Goal: Information Seeking & Learning: Learn about a topic

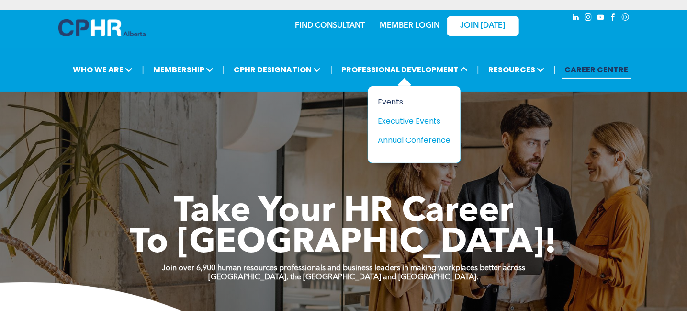
click at [383, 102] on div "Events" at bounding box center [411, 102] width 66 height 12
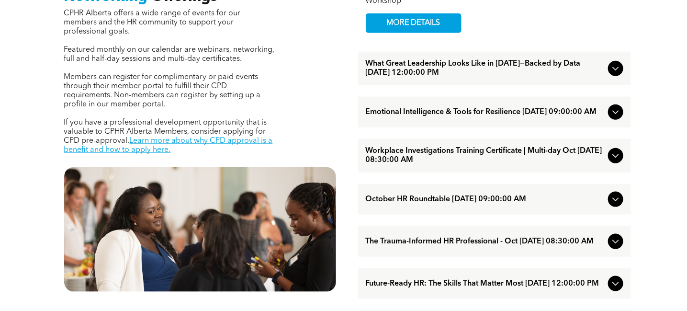
scroll to position [384, 0]
click at [434, 78] on span "What Great Leadership Looks Like in 2025—Backed by Data September/17/2025 12:00…" at bounding box center [485, 68] width 238 height 18
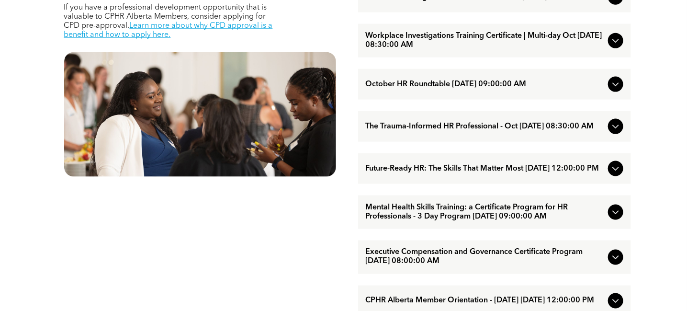
scroll to position [499, 0]
click at [408, 221] on span "Mental Health Skills Training: a Certificate Program for HR Professionals - 3 D…" at bounding box center [485, 212] width 238 height 18
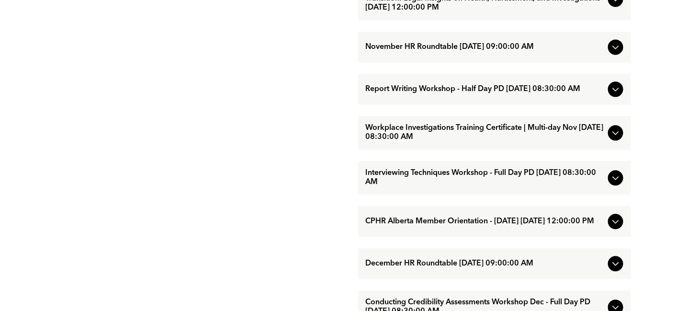
scroll to position [866, 0]
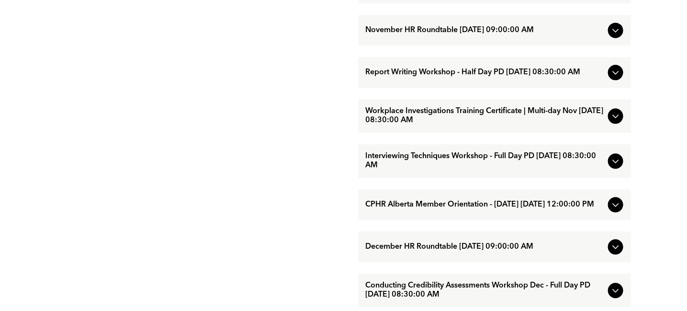
click at [428, 170] on span "Interviewing Techniques Workshop - Full Day PD [DATE] 08:30:00 AM" at bounding box center [485, 161] width 238 height 18
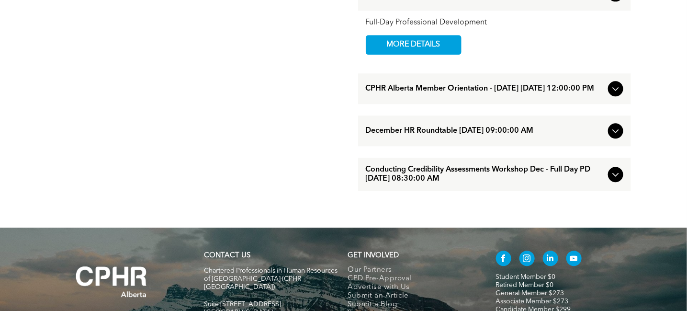
scroll to position [982, 0]
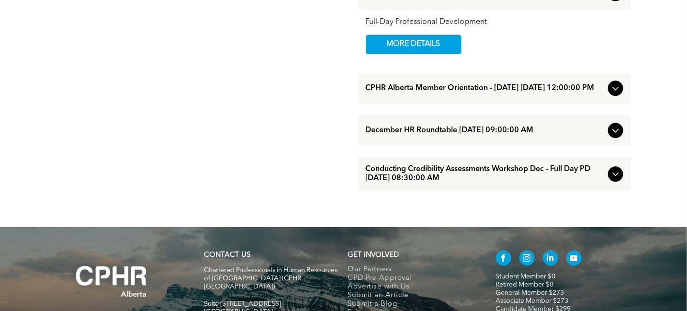
click at [411, 135] on span "December HR Roundtable December/02/2025 09:00:00 AM" at bounding box center [485, 130] width 238 height 9
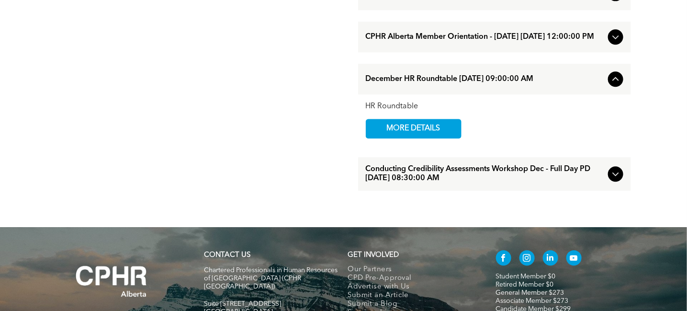
click at [411, 138] on span "MORE DETAILS" at bounding box center [414, 128] width 76 height 19
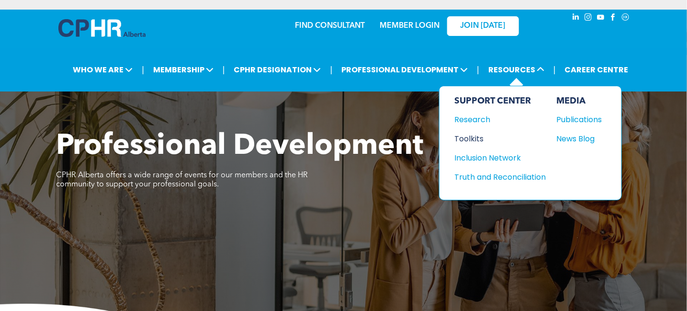
click at [478, 134] on div "Toolkits" at bounding box center [496, 139] width 82 height 12
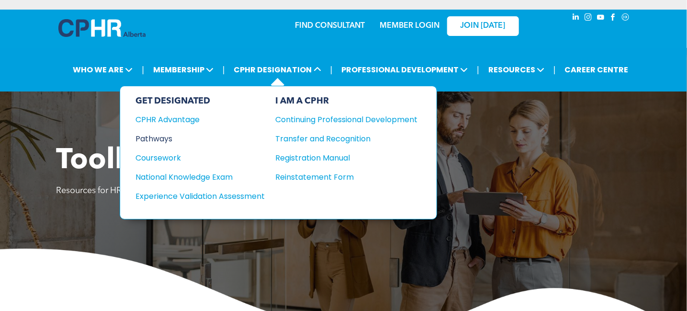
click at [168, 134] on div "Pathways" at bounding box center [193, 139] width 116 height 12
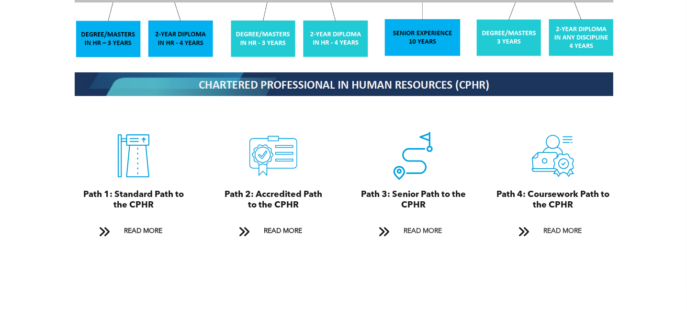
scroll to position [1004, 0]
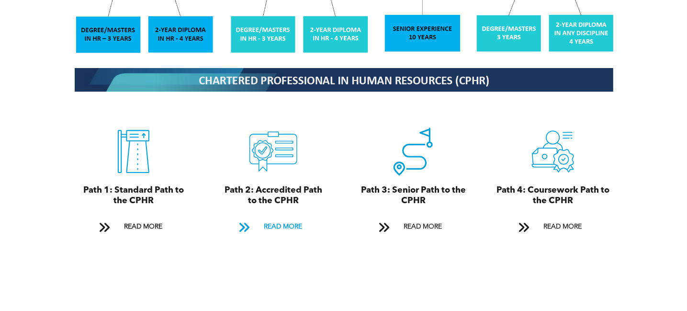
click at [278, 218] on span "READ MORE" at bounding box center [282, 227] width 45 height 18
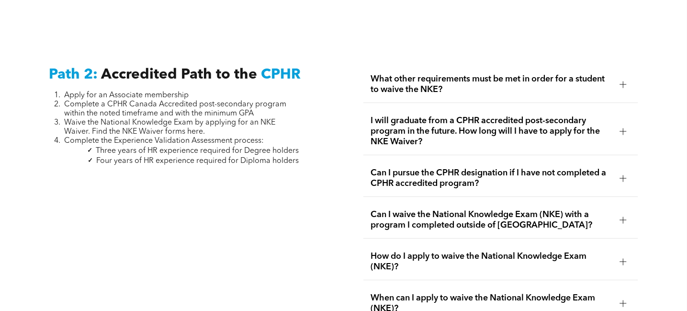
scroll to position [1512, 0]
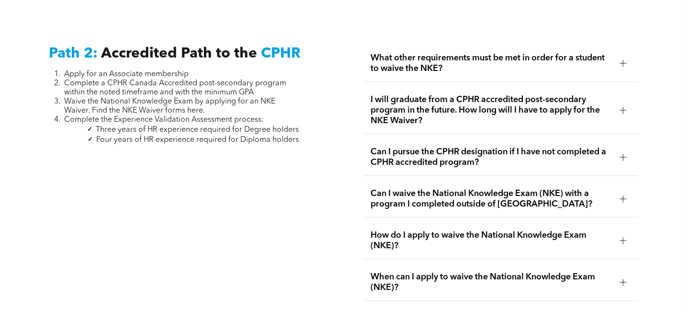
click at [434, 59] on span "What other requirements must be met in order for a student to waive the NKE?" at bounding box center [491, 63] width 241 height 21
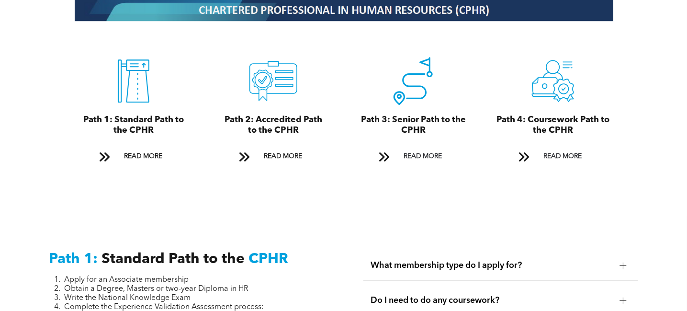
scroll to position [1071, 0]
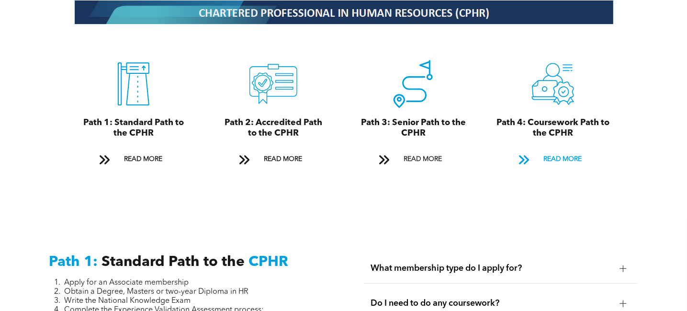
click at [555, 150] on span "READ MORE" at bounding box center [562, 159] width 45 height 18
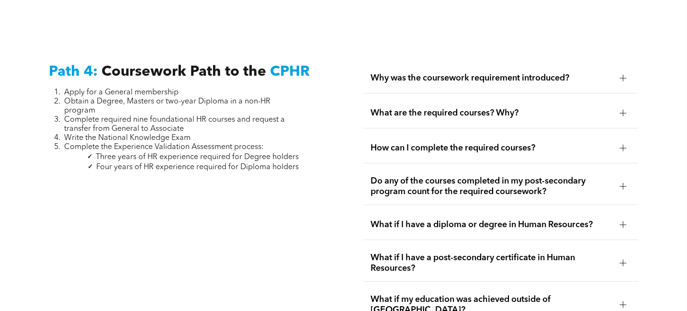
scroll to position [2879, 0]
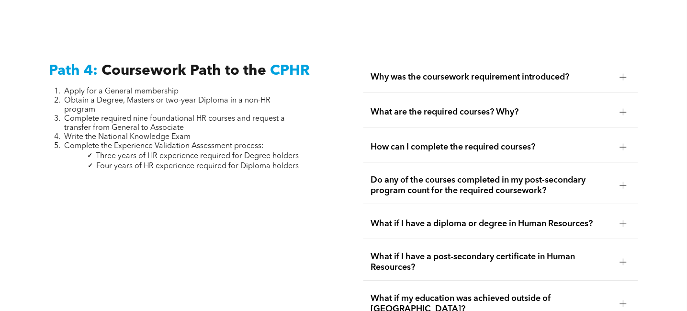
click at [494, 97] on div "What are the required courses? Why?" at bounding box center [500, 112] width 275 height 30
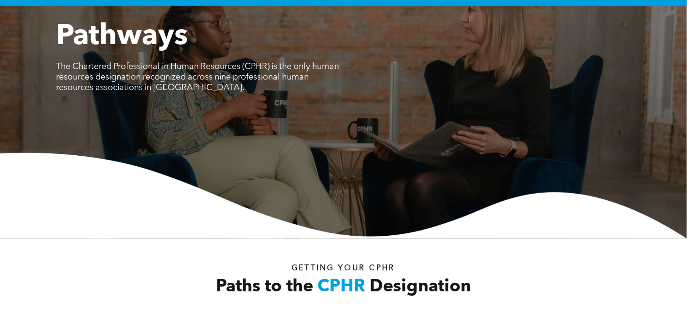
scroll to position [0, 0]
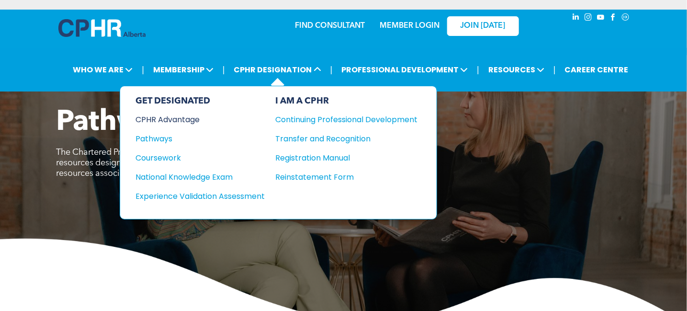
click at [204, 119] on div "CPHR Advantage" at bounding box center [193, 119] width 116 height 12
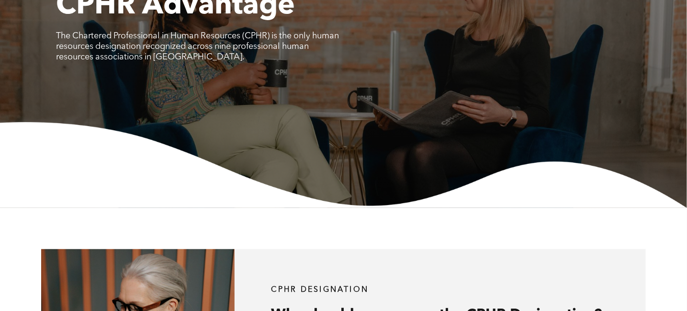
scroll to position [113, 0]
